Goal: Navigation & Orientation: Find specific page/section

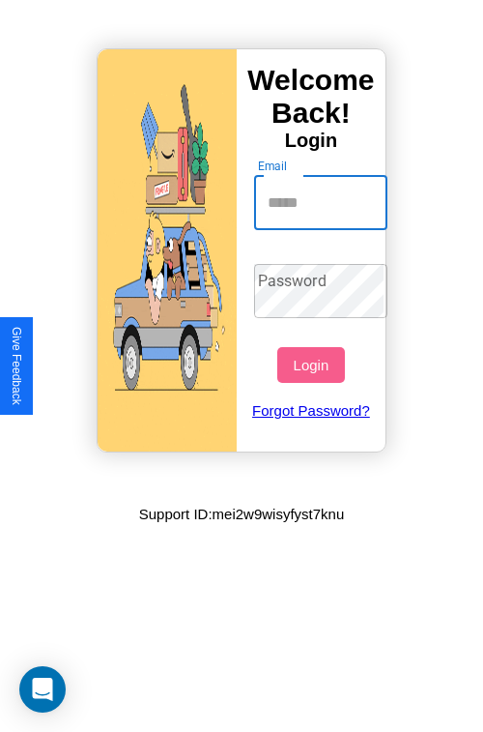
click at [323, 202] on input "Email" at bounding box center [321, 203] width 134 height 54
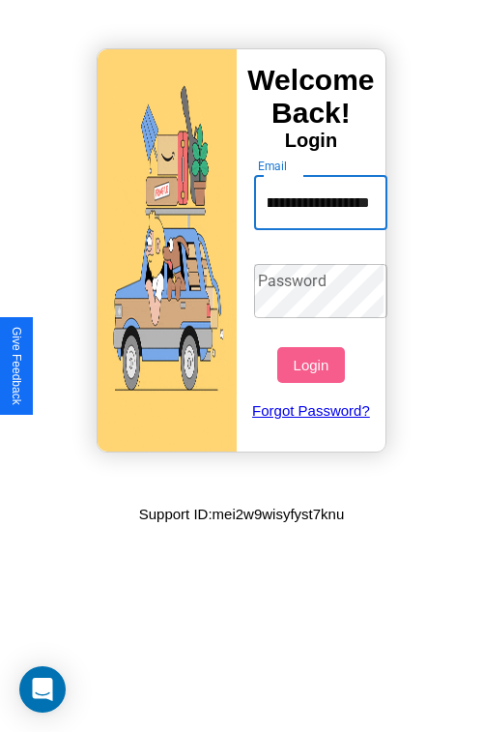
scroll to position [0, 67]
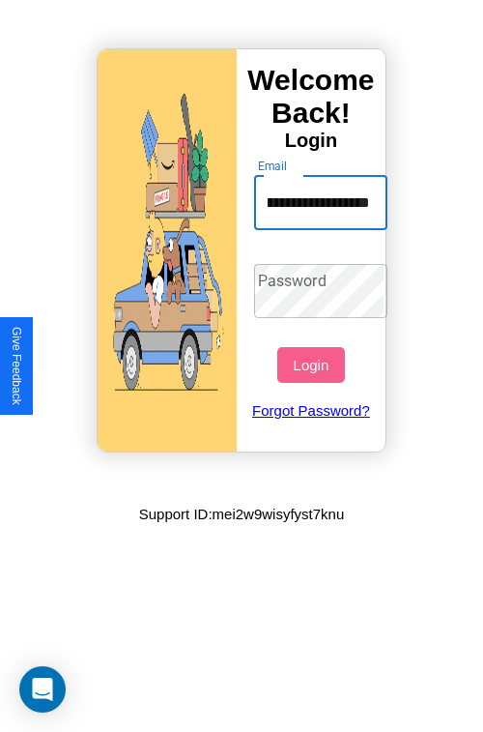
type input "**********"
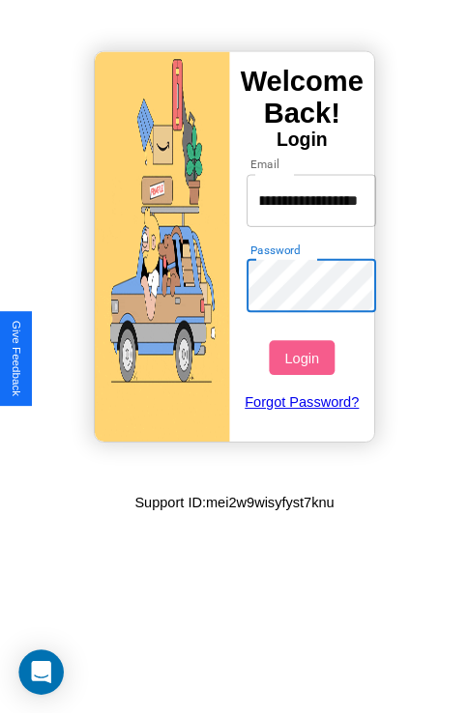
scroll to position [0, 0]
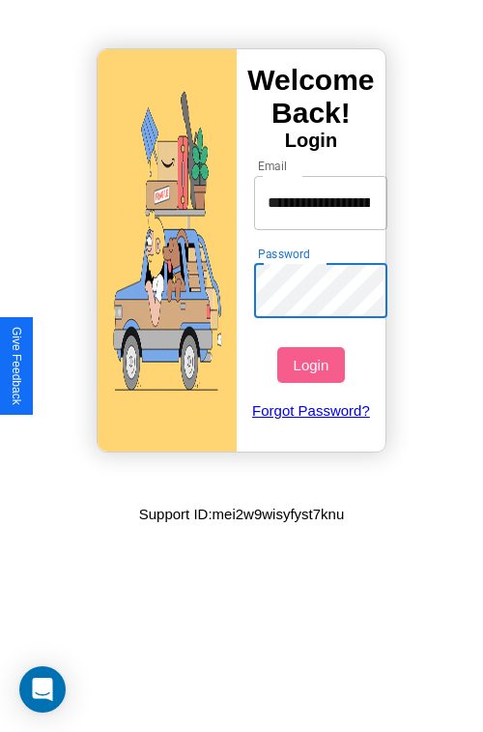
click at [313, 364] on button "Login" at bounding box center [310, 365] width 67 height 36
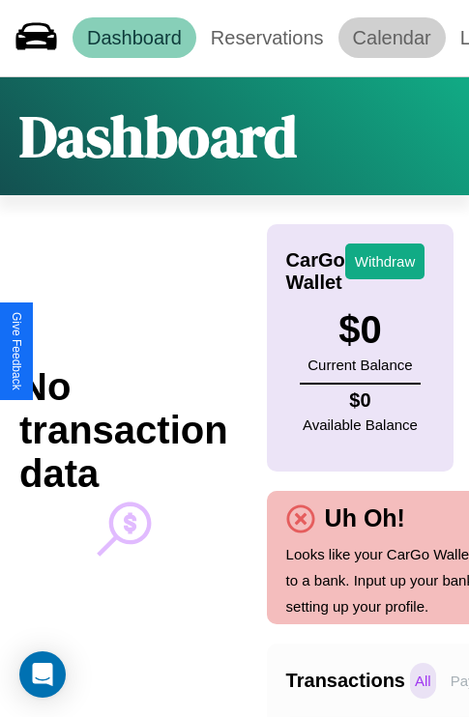
click at [392, 38] on link "Calendar" at bounding box center [391, 37] width 107 height 41
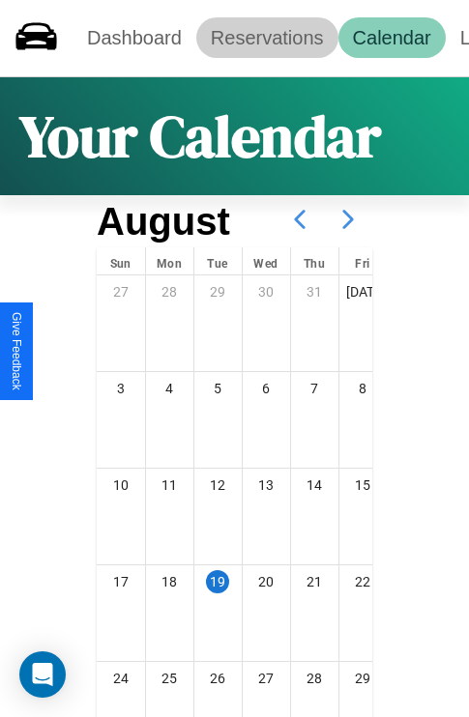
click at [267, 38] on link "Reservations" at bounding box center [267, 37] width 142 height 41
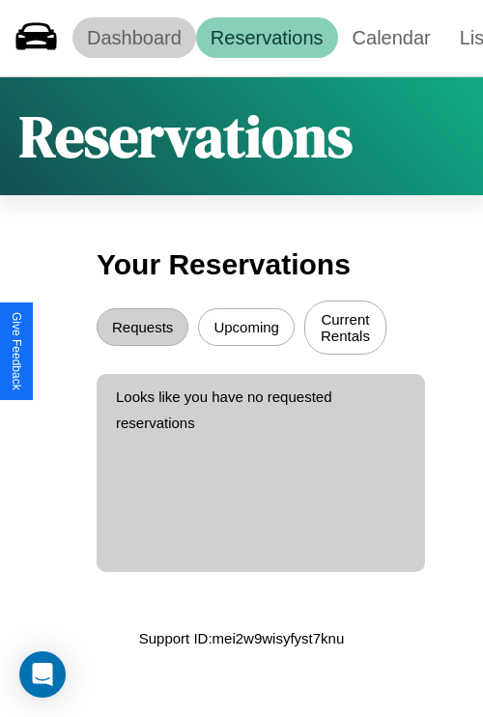
click at [133, 38] on link "Dashboard" at bounding box center [135, 37] width 124 height 41
